Goal: Task Accomplishment & Management: Manage account settings

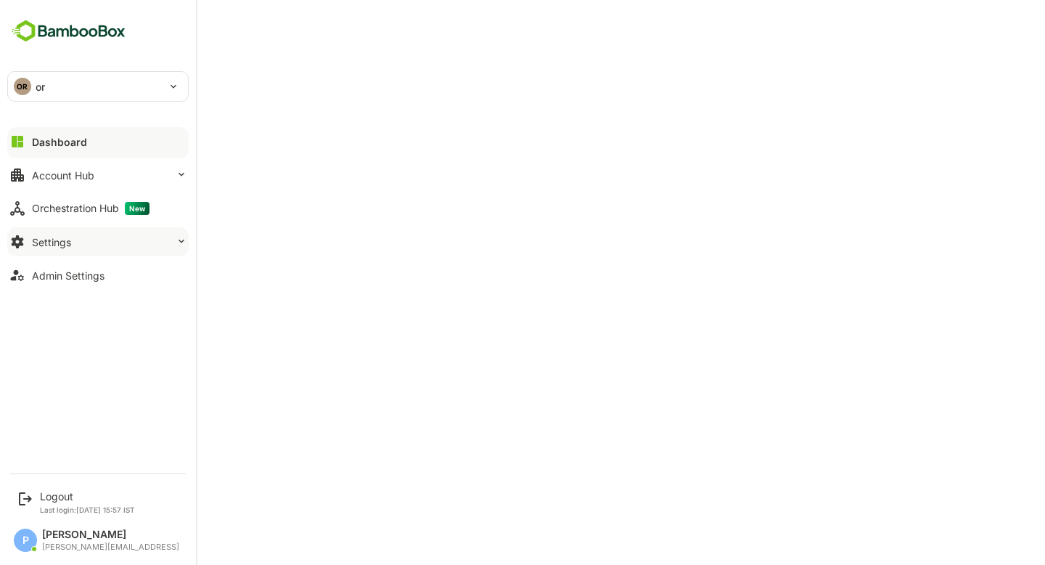
click at [82, 244] on button "Settings" at bounding box center [97, 241] width 181 height 29
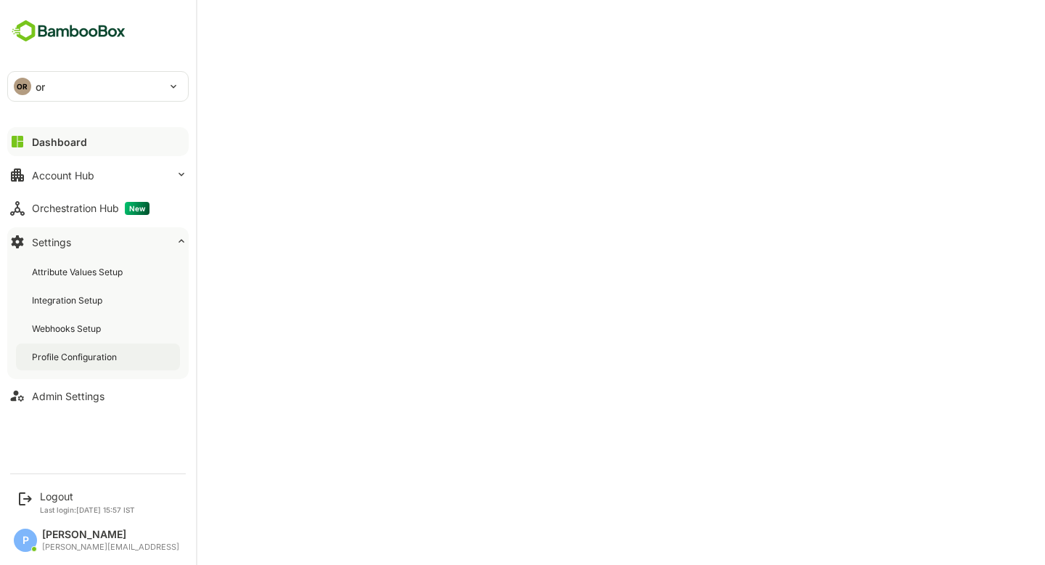
click at [76, 357] on div "Profile Configuration" at bounding box center [76, 357] width 88 height 12
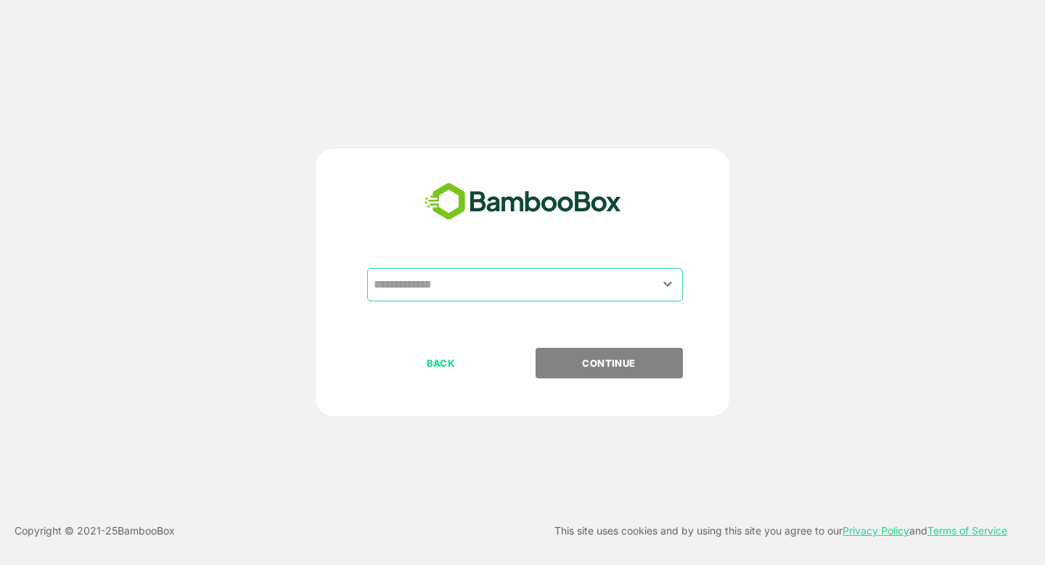
click at [497, 275] on input "text" at bounding box center [525, 285] width 310 height 28
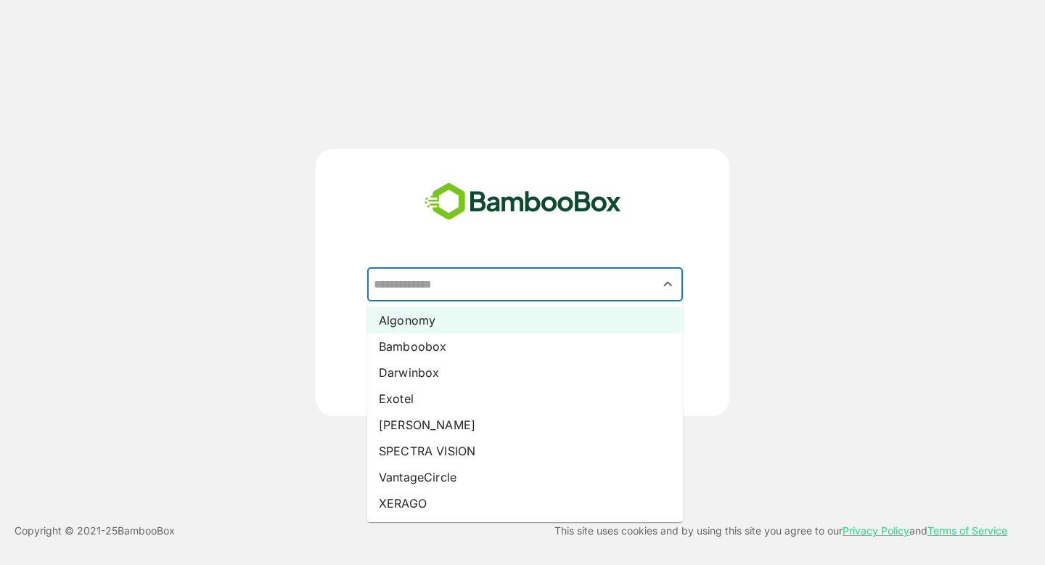
click at [451, 320] on li "Algonomy" at bounding box center [525, 320] width 316 height 26
type input "********"
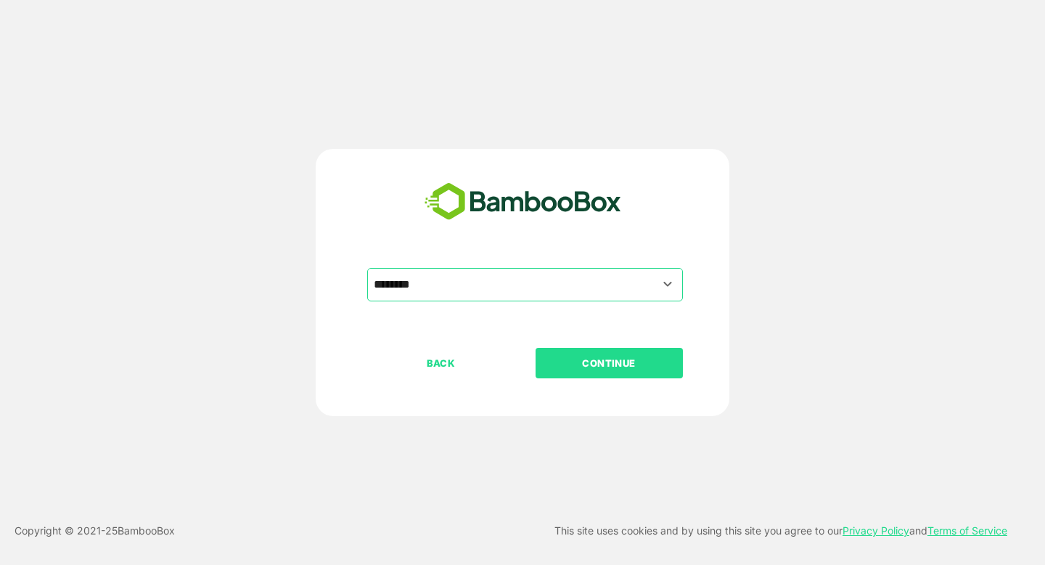
click at [575, 363] on p "CONTINUE" at bounding box center [608, 363] width 145 height 16
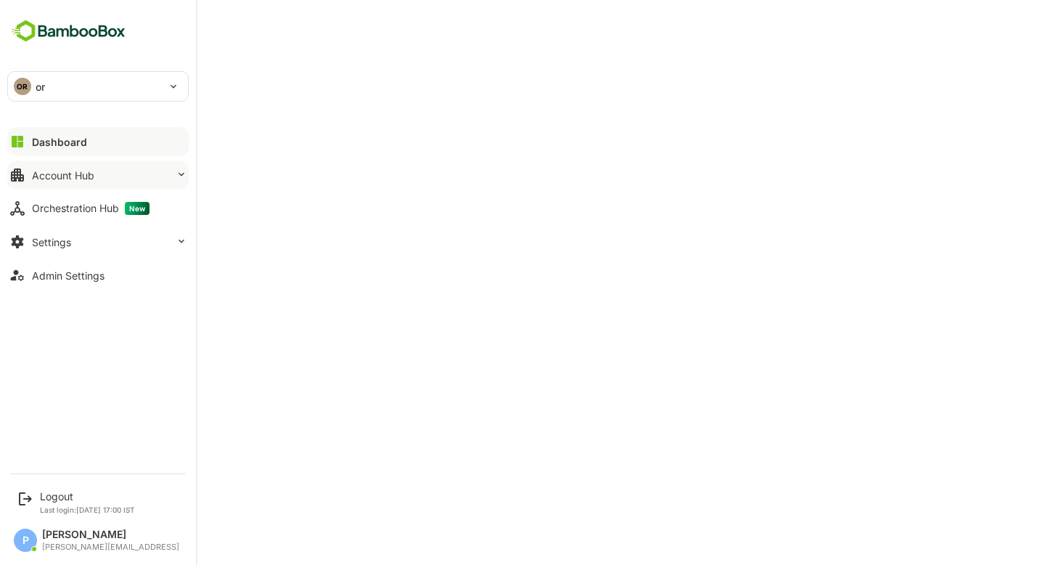
click at [87, 178] on div "Account Hub" at bounding box center [63, 175] width 62 height 12
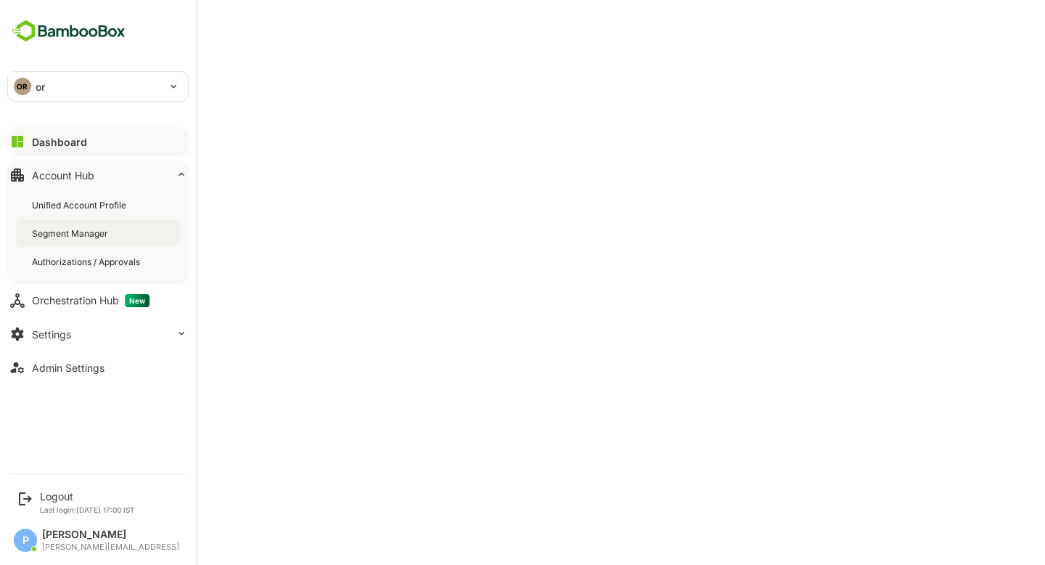
click at [89, 228] on div "Segment Manager" at bounding box center [71, 233] width 79 height 12
click at [62, 139] on div "Dashboard" at bounding box center [58, 142] width 52 height 12
